Goal: Find specific page/section: Find specific page/section

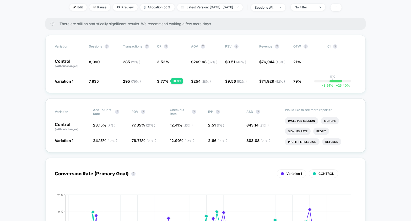
scroll to position [71, 0]
click at [295, 119] on li "Pages Per Session" at bounding box center [301, 120] width 33 height 7
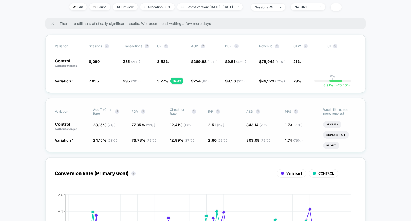
scroll to position [0, 0]
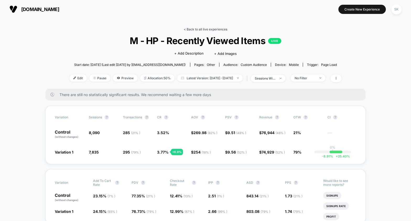
click at [196, 30] on link "< Back to all live experiences" at bounding box center [205, 29] width 43 height 4
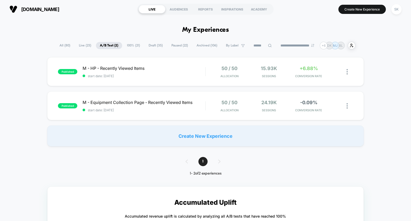
click at [153, 47] on span "Draft ( 35 )" at bounding box center [156, 45] width 22 height 7
